Goal: Information Seeking & Learning: Check status

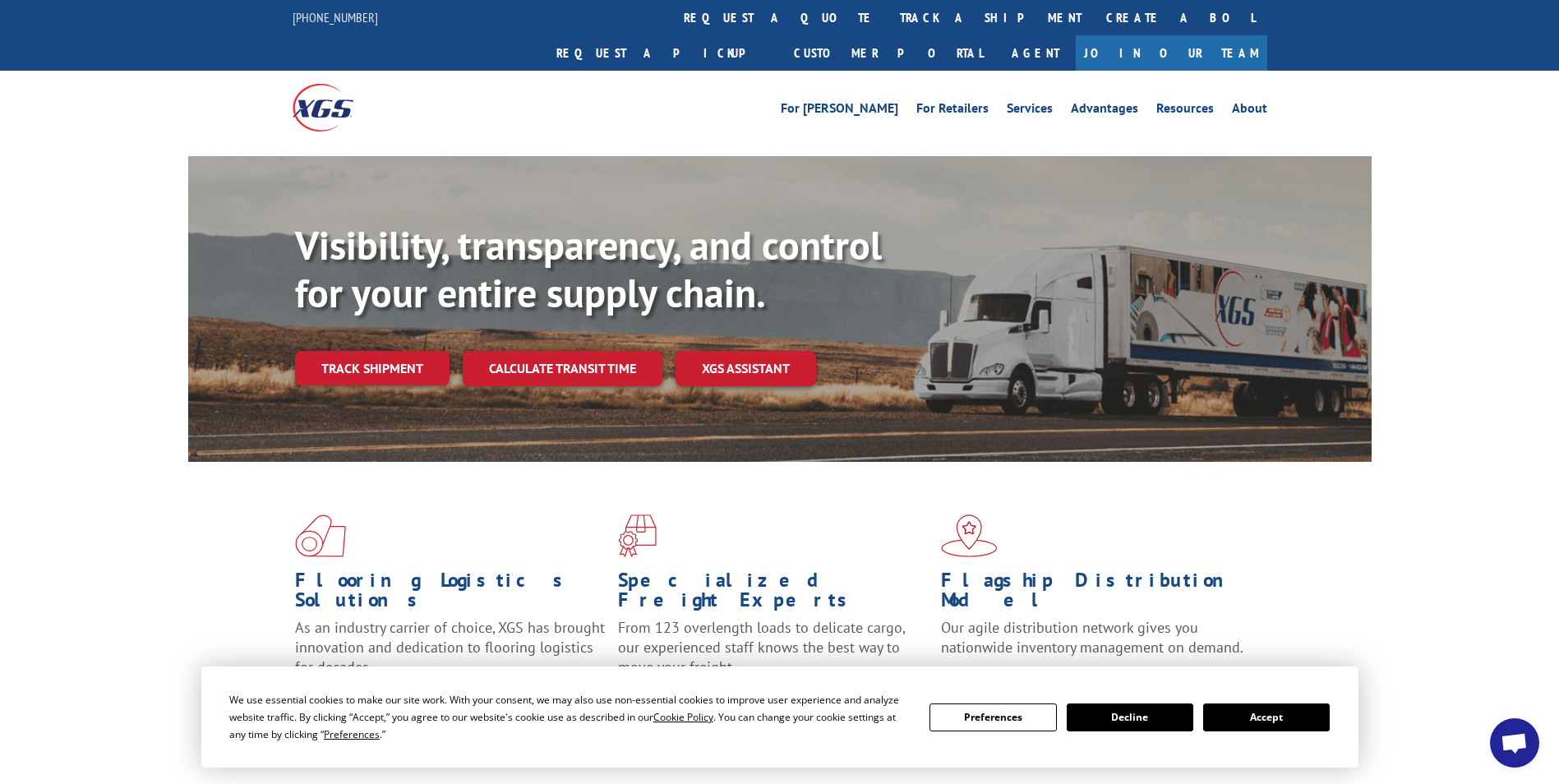
drag, startPoint x: 1297, startPoint y: 715, endPoint x: 1289, endPoint y: 711, distance: 8.9
click at [1297, 715] on button "Accept" at bounding box center [1266, 717] width 126 height 28
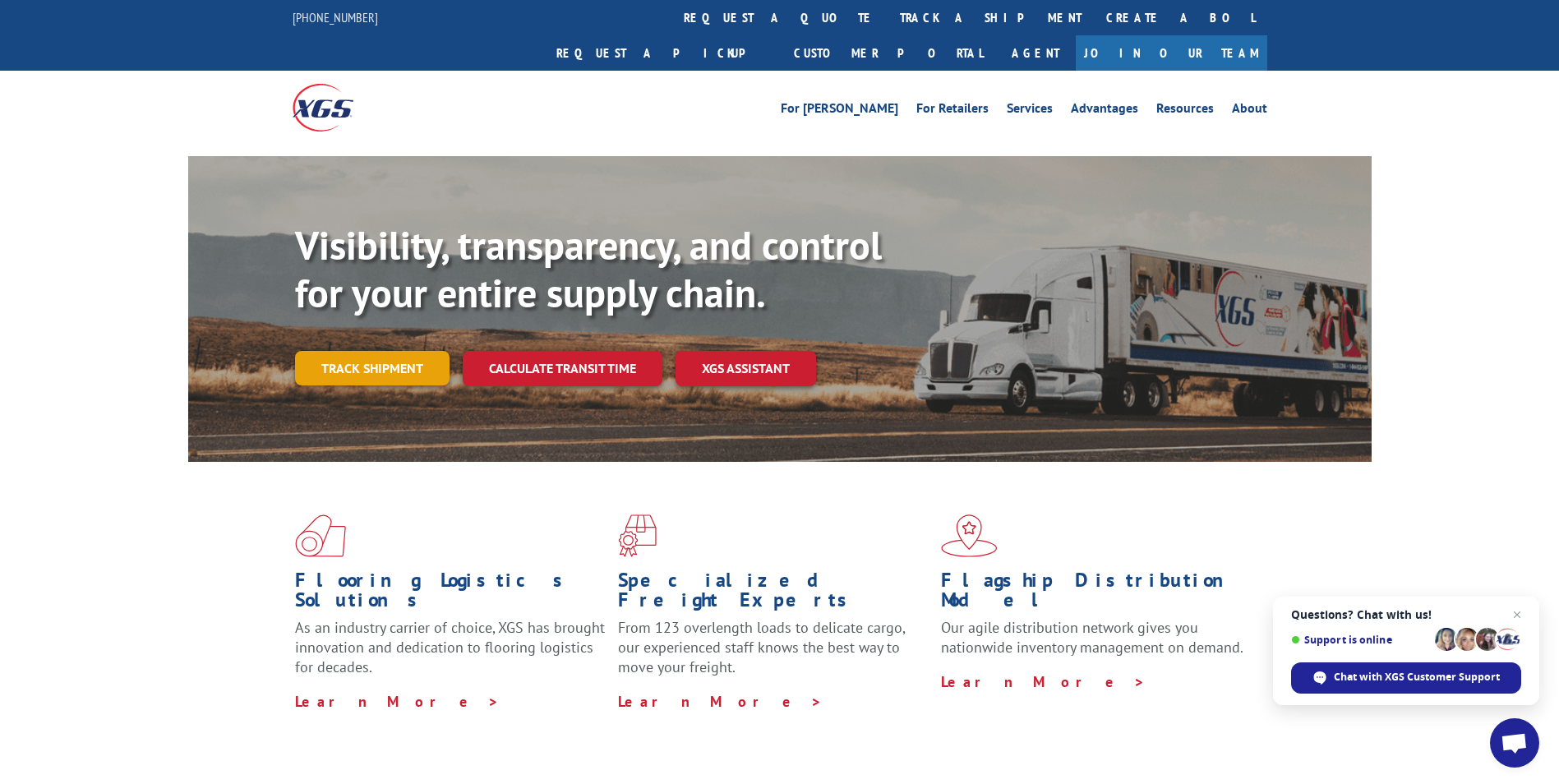
click at [388, 351] on link "Track shipment" at bounding box center [372, 368] width 155 height 34
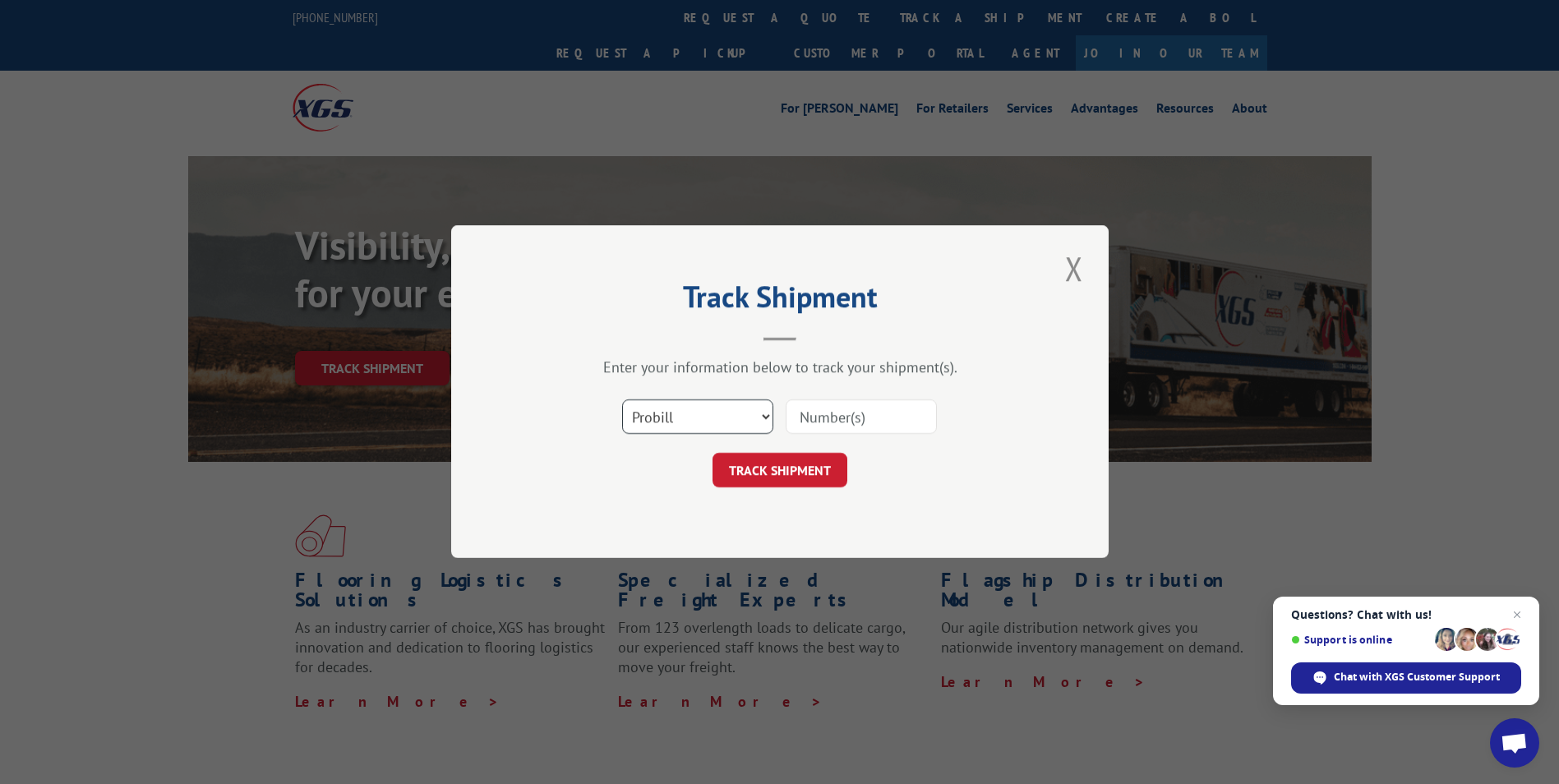
drag, startPoint x: 752, startPoint y: 417, endPoint x: 702, endPoint y: 435, distance: 53.1
click at [752, 417] on select "Select category... Probill BOL PO" at bounding box center [697, 417] width 151 height 34
select select "bol"
click at [622, 400] on select "Select category... Probill BOL PO" at bounding box center [697, 417] width 151 height 34
click at [797, 424] on input at bounding box center [861, 417] width 151 height 34
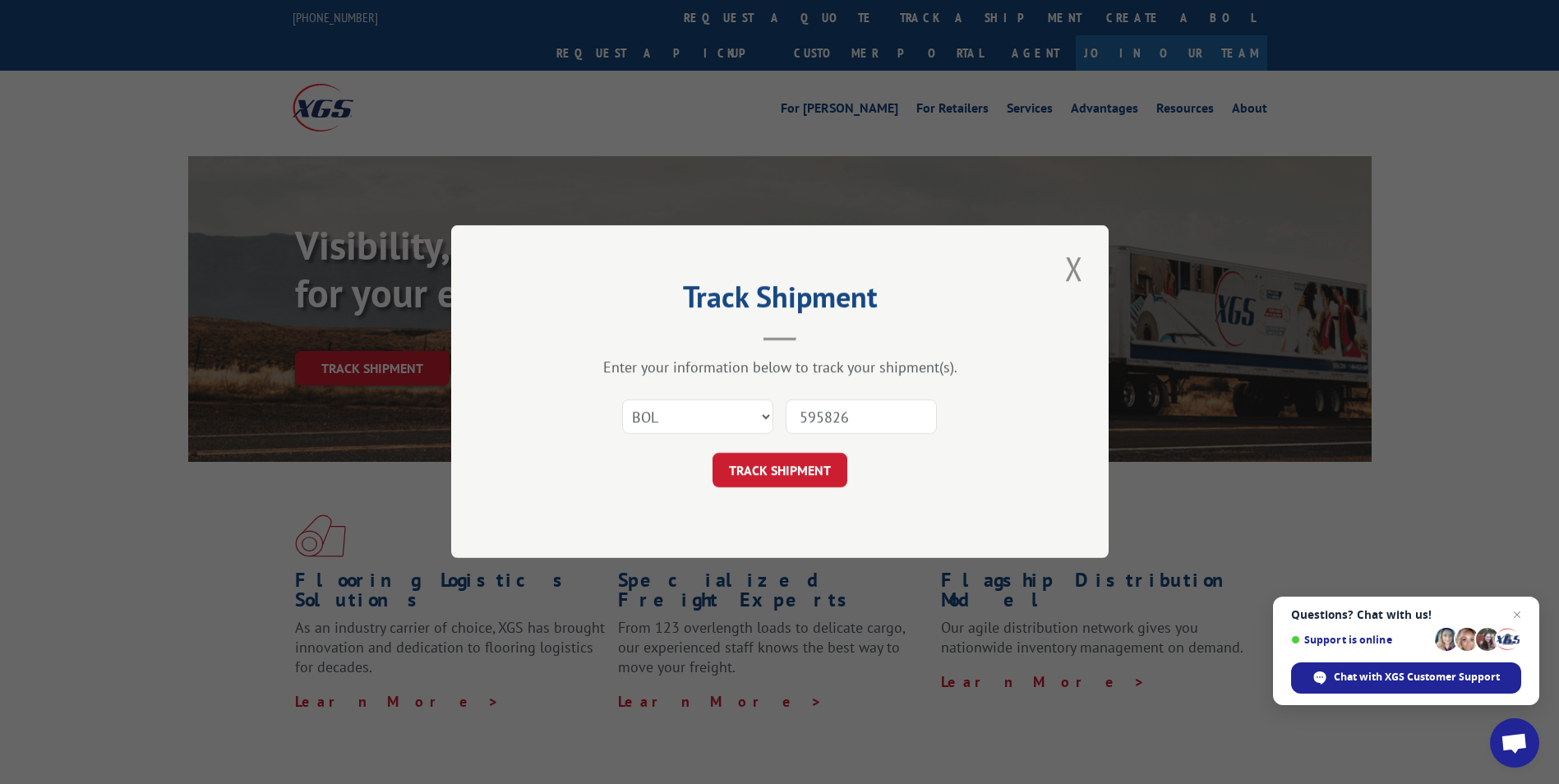
type input "5958263"
click button "TRACK SHIPMENT" at bounding box center [779, 471] width 135 height 34
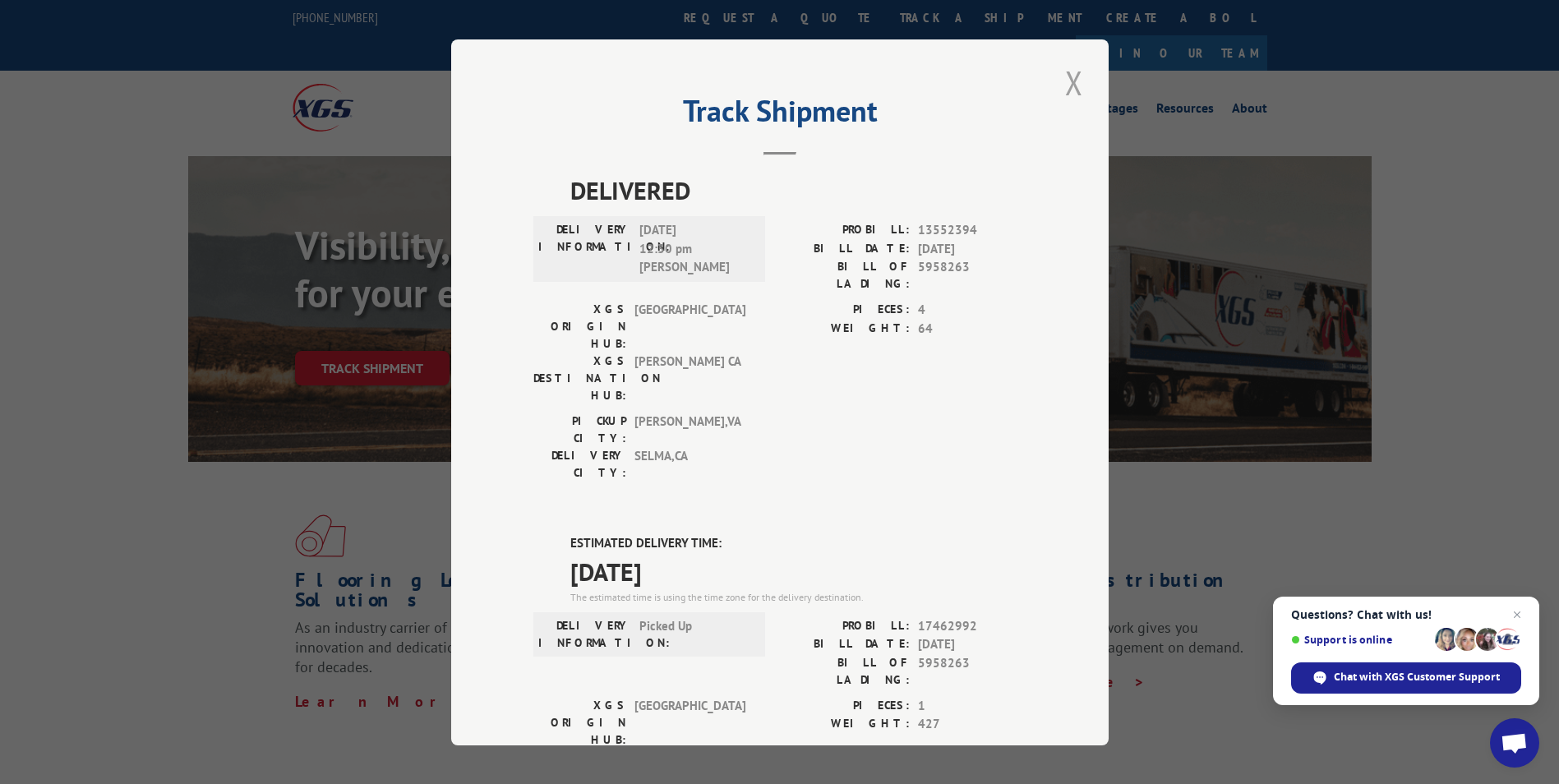
click at [1062, 84] on button "Close modal" at bounding box center [1073, 83] width 28 height 45
